Goal: Transaction & Acquisition: Purchase product/service

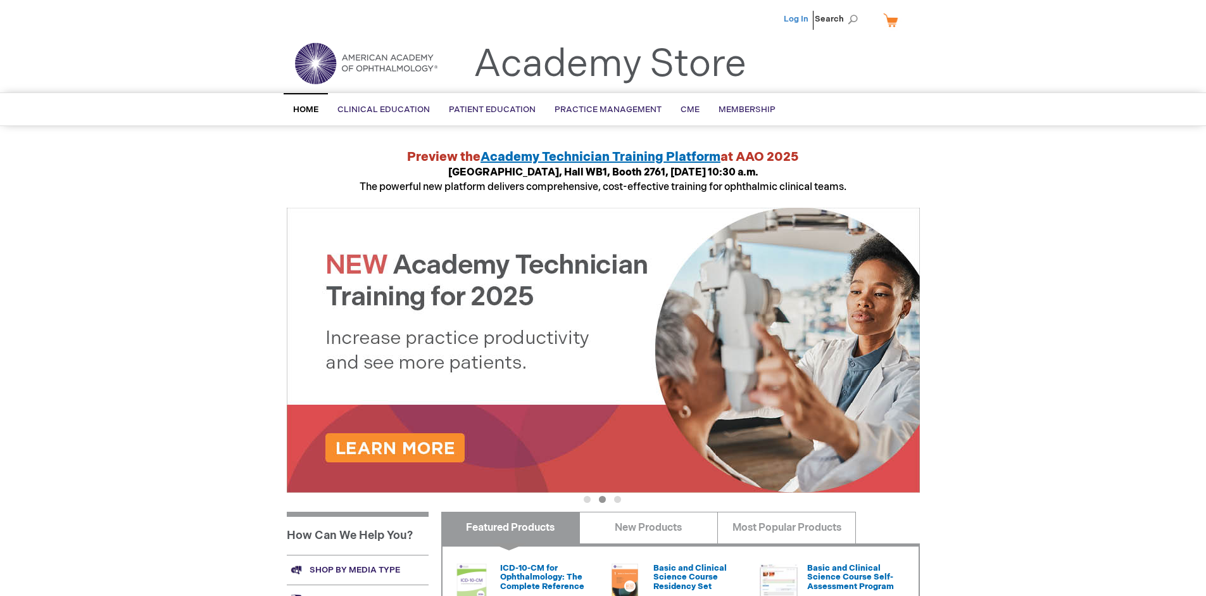
click at [797, 19] on link "Log In" at bounding box center [796, 19] width 25 height 10
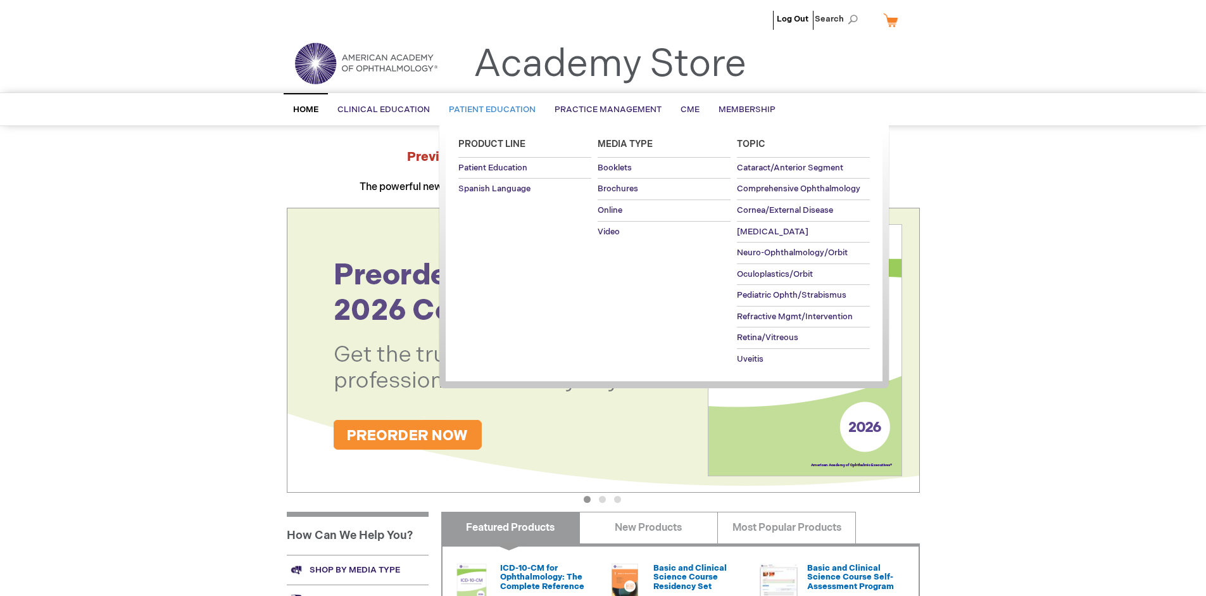
click at [489, 110] on span "Patient Education" at bounding box center [492, 109] width 87 height 10
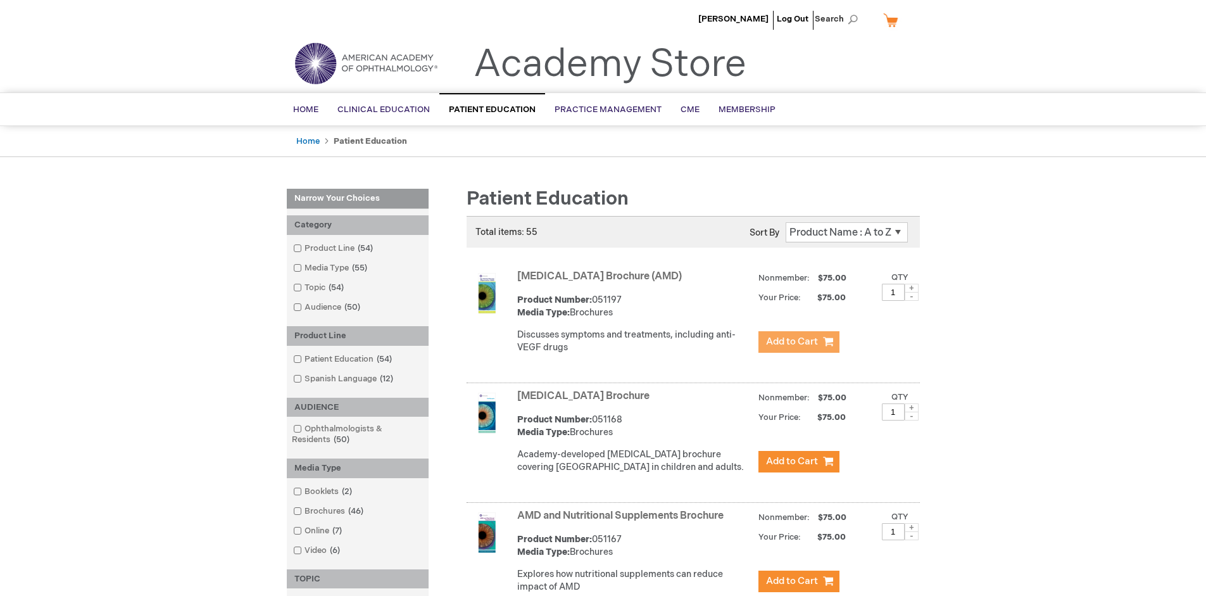
click at [799, 342] on span "Add to Cart" at bounding box center [792, 342] width 52 height 12
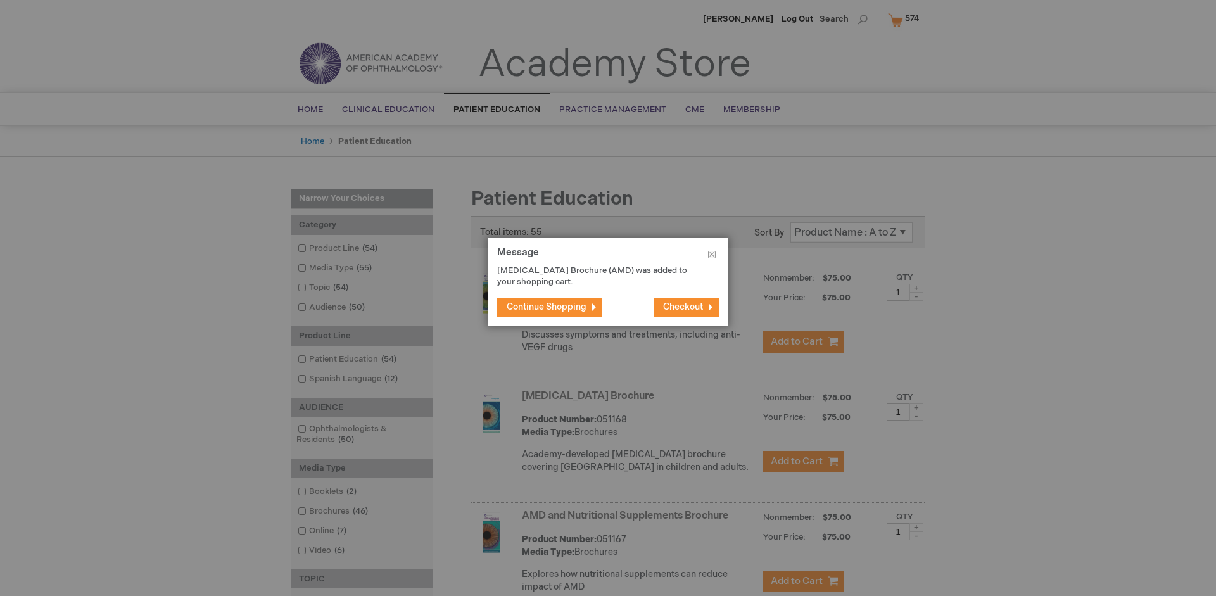
click at [547, 307] on span "Continue Shopping" at bounding box center [547, 306] width 80 height 11
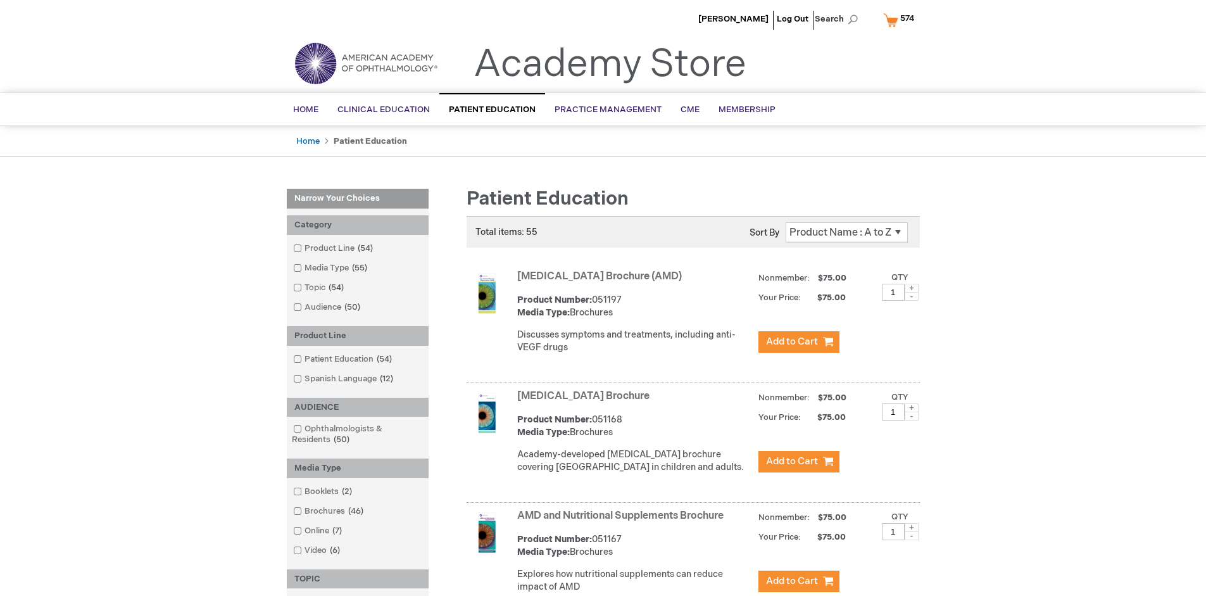
click at [623, 522] on link "AMD and Nutritional Supplements Brochure" at bounding box center [620, 516] width 206 height 12
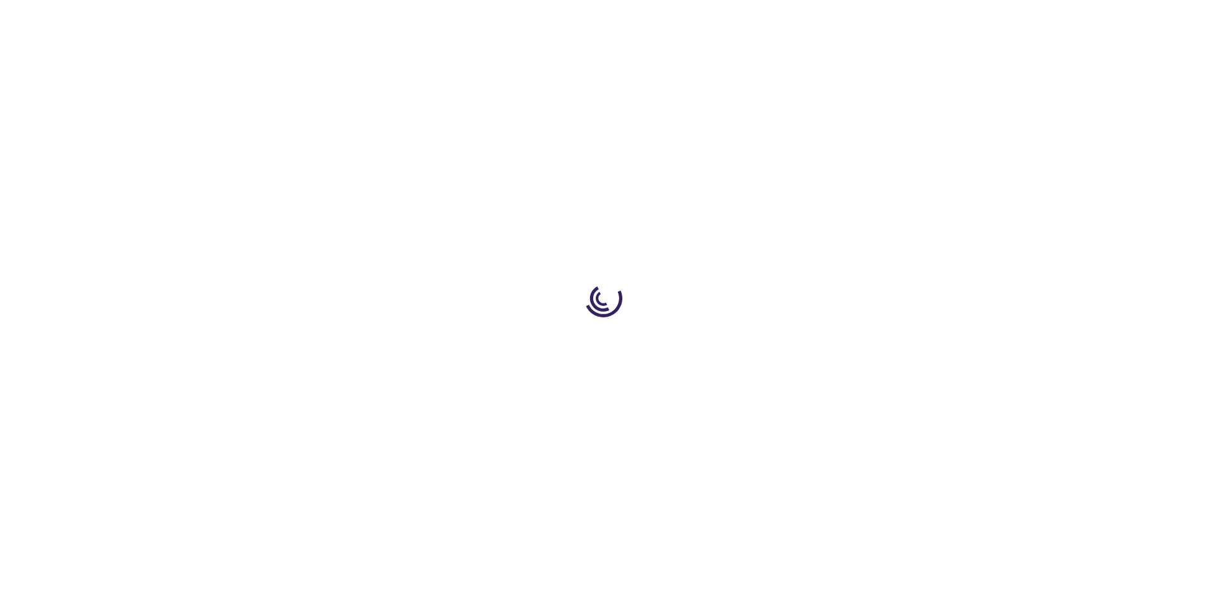
type input "1"
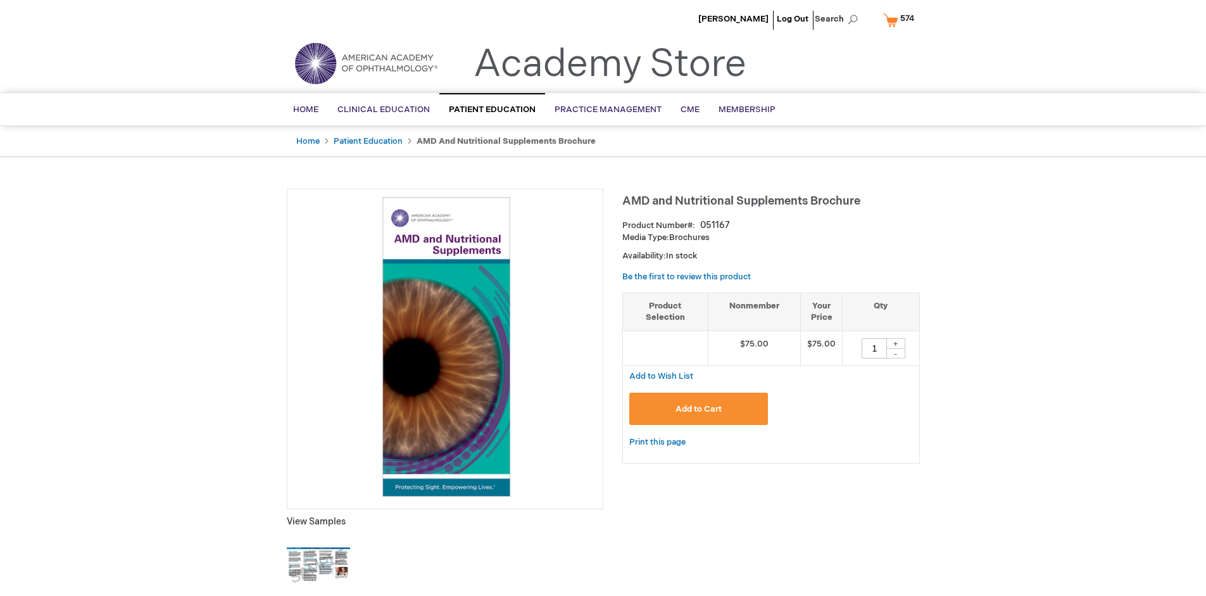
click at [698, 408] on span "Add to Cart" at bounding box center [699, 409] width 46 height 10
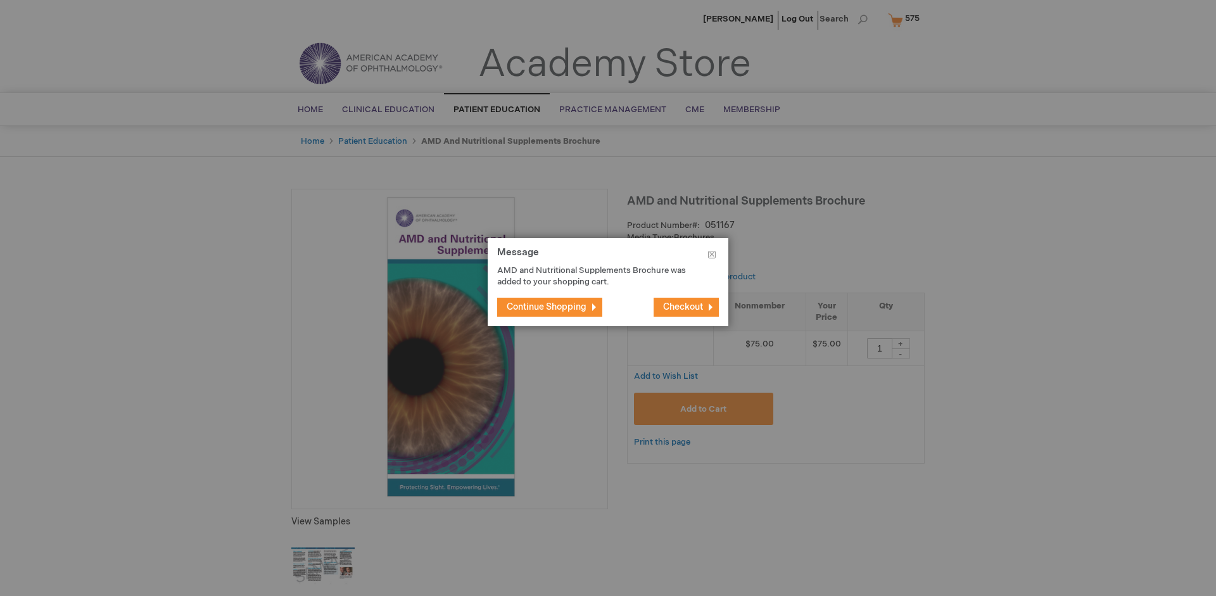
click at [547, 307] on span "Continue Shopping" at bounding box center [547, 306] width 80 height 11
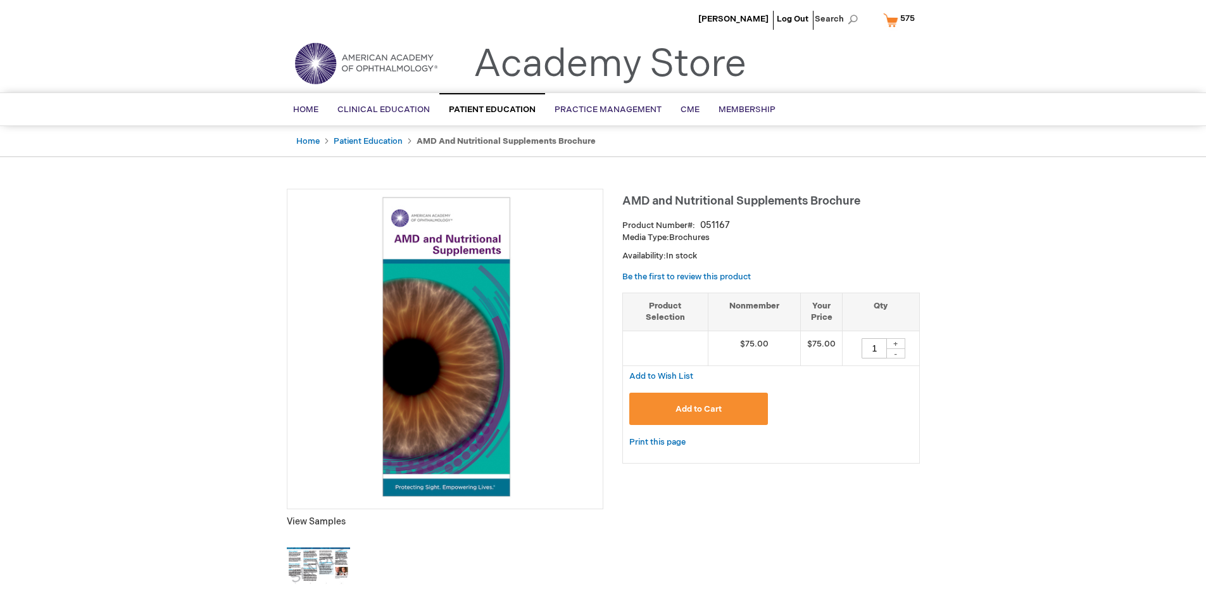
click at [902, 20] on span "575" at bounding box center [908, 18] width 15 height 10
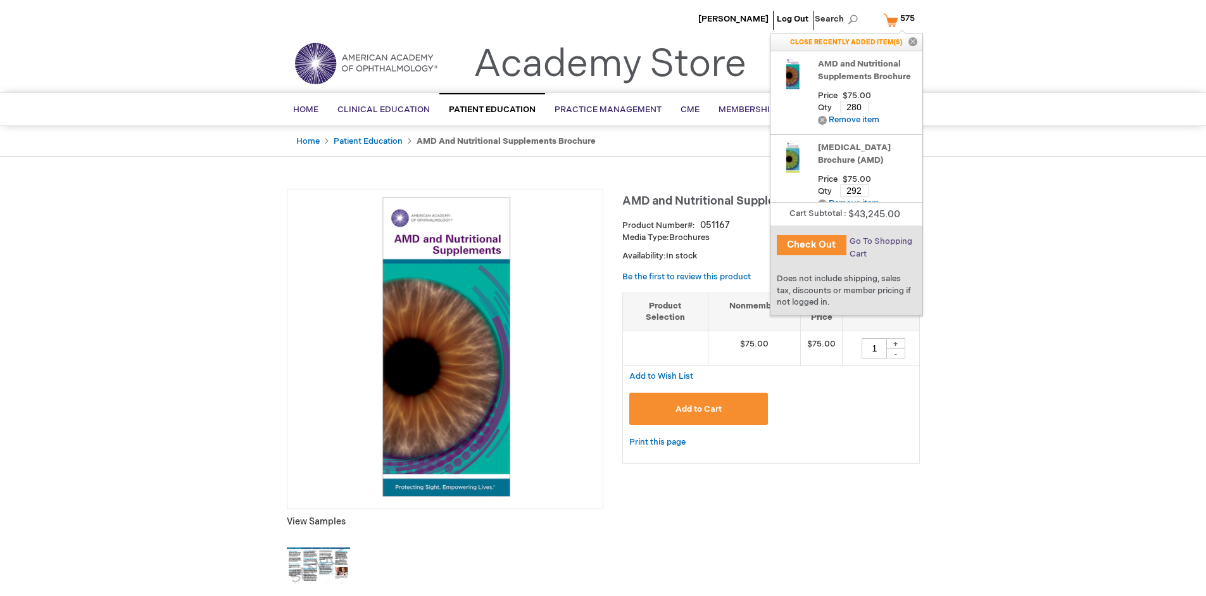
click at [880, 241] on span "Go To Shopping Cart" at bounding box center [881, 247] width 63 height 23
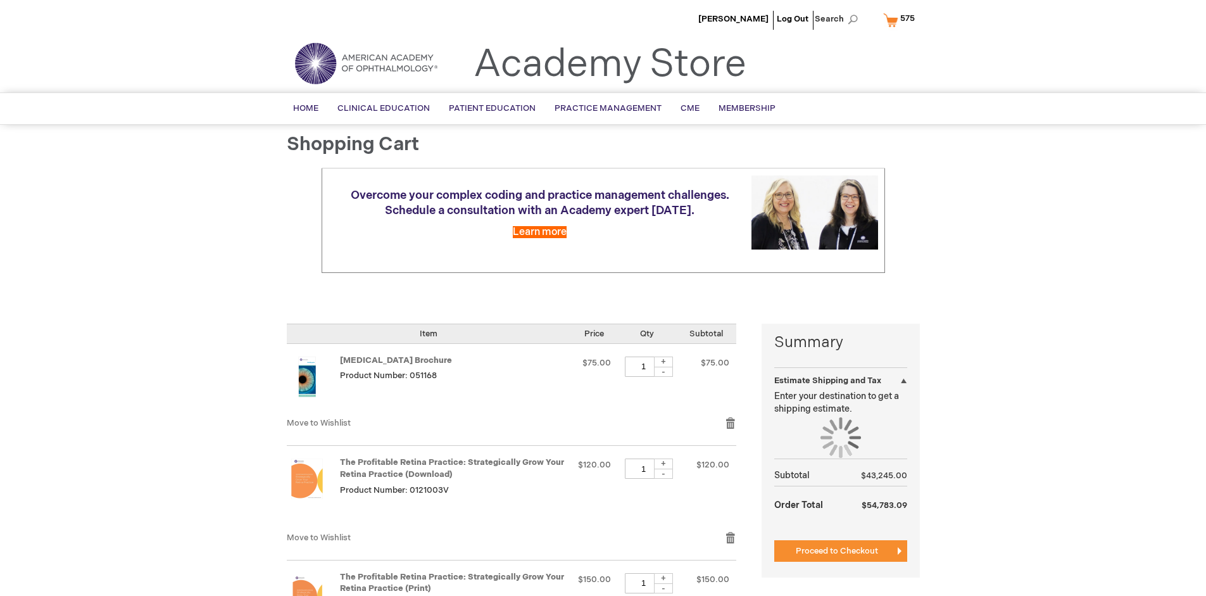
select select "US"
select select "41"
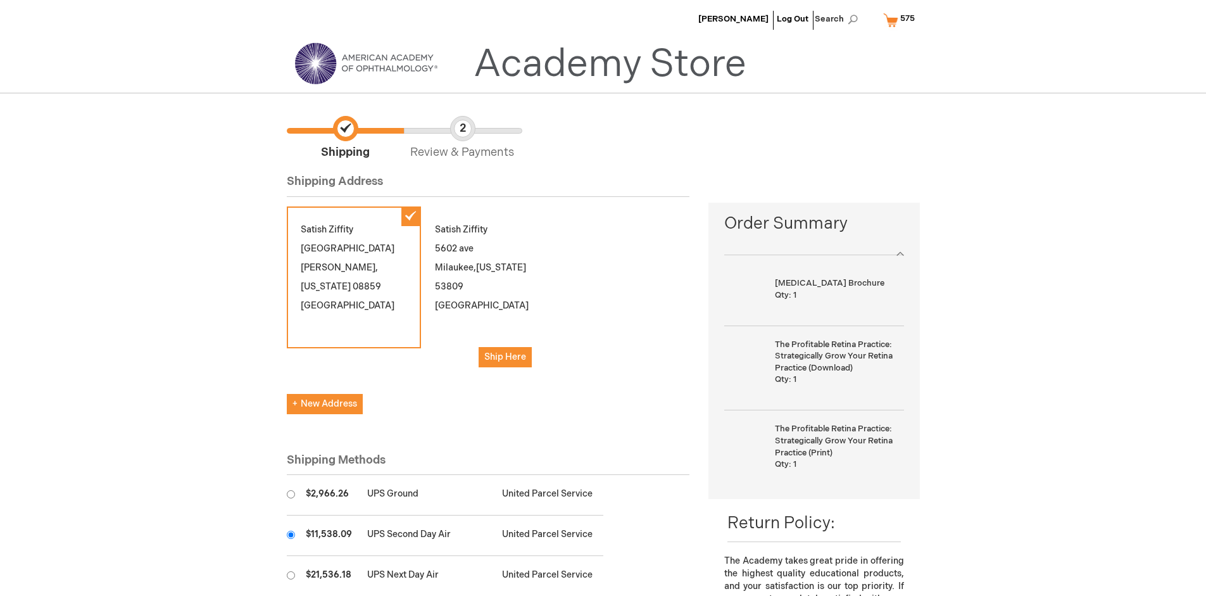
click at [291, 534] on input "radio" at bounding box center [291, 535] width 8 height 8
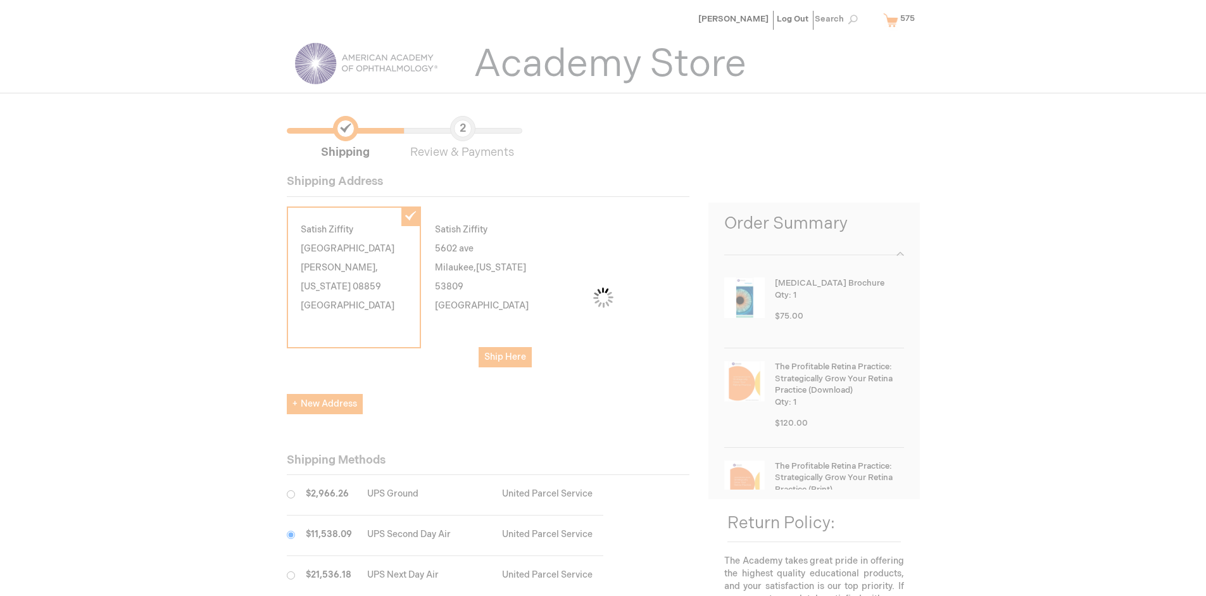
scroll to position [63, 0]
